Goal: Navigation & Orientation: Go to known website

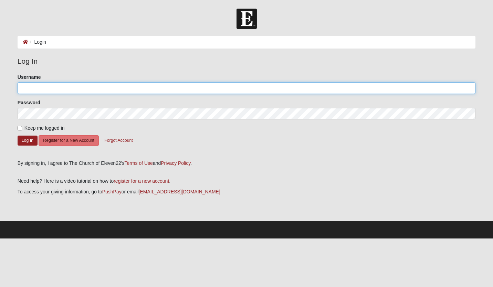
type input "[PERSON_NAME]"
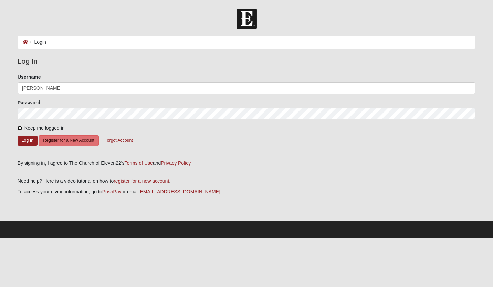
click at [19, 126] on input "Keep me logged in" at bounding box center [20, 128] width 4 height 4
checkbox input "true"
click at [31, 142] on button "Log In" at bounding box center [28, 141] width 20 height 10
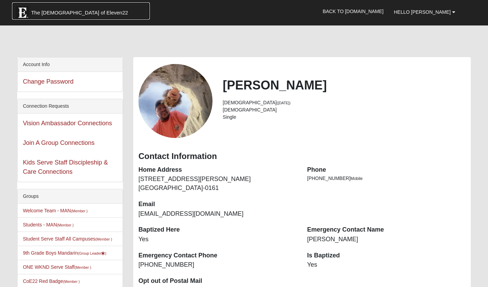
click at [65, 13] on span "The [DEMOGRAPHIC_DATA] of Eleven22" at bounding box center [79, 12] width 97 height 7
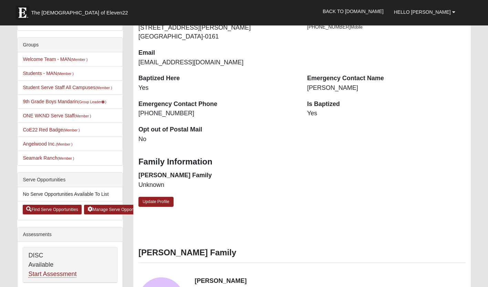
scroll to position [153, 0]
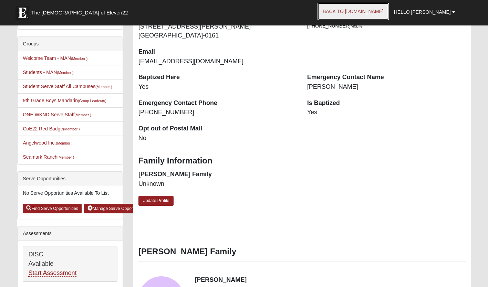
click at [376, 7] on link "Back to COE22.com" at bounding box center [353, 11] width 71 height 17
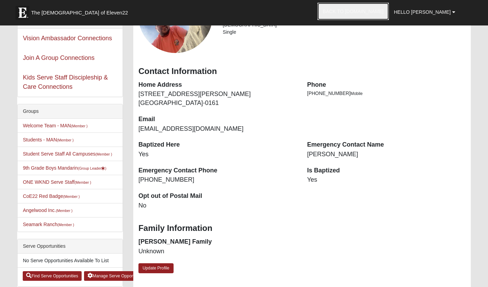
scroll to position [84, 0]
